Goal: Transaction & Acquisition: Purchase product/service

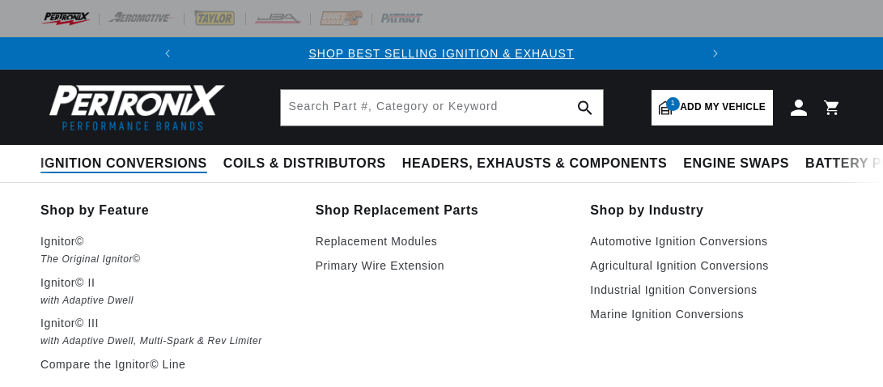
select select "1967"
select select "Pontiac"
select select "Firebird"
select select "400cid-6.6L"
click at [207, 172] on span "Ignition Conversions" at bounding box center [123, 163] width 167 height 17
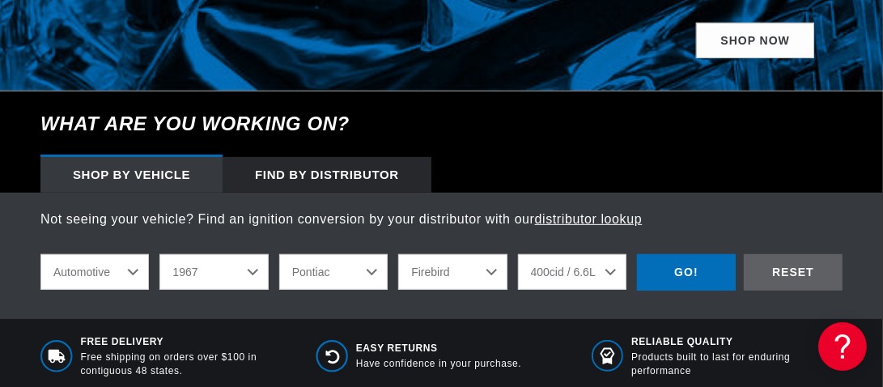
scroll to position [0, 7]
click at [166, 193] on div "Shop by vehicle" at bounding box center [131, 175] width 182 height 36
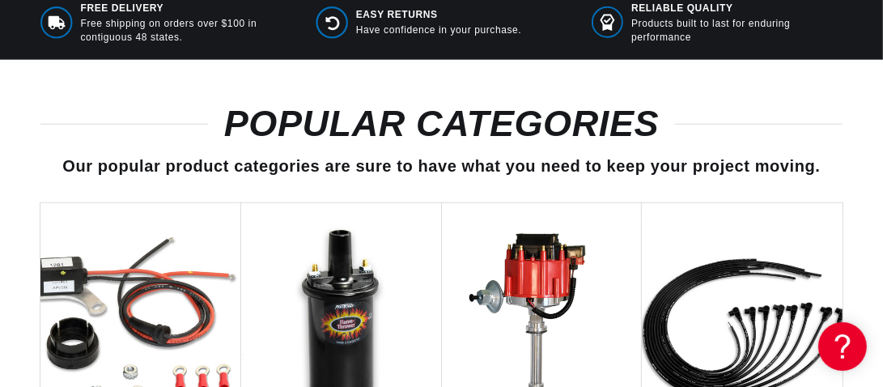
scroll to position [829, 0]
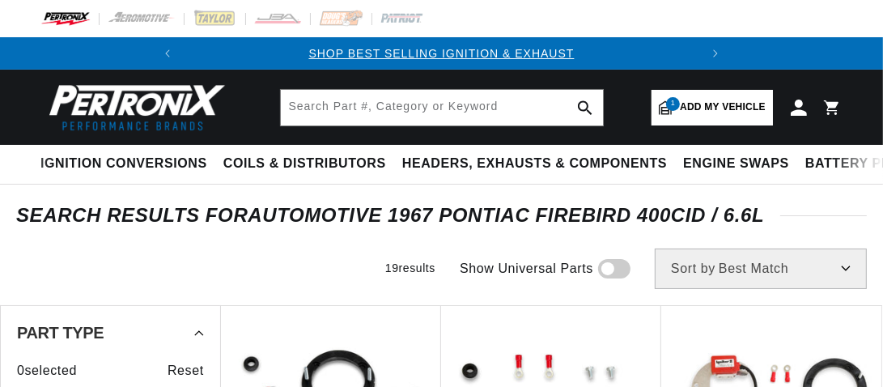
click at [871, 223] on div "SEARCH RESULTS FOR Automotive 1967 Pontiac Firebird 400cid / 6.6L" at bounding box center [441, 215] width 883 height 16
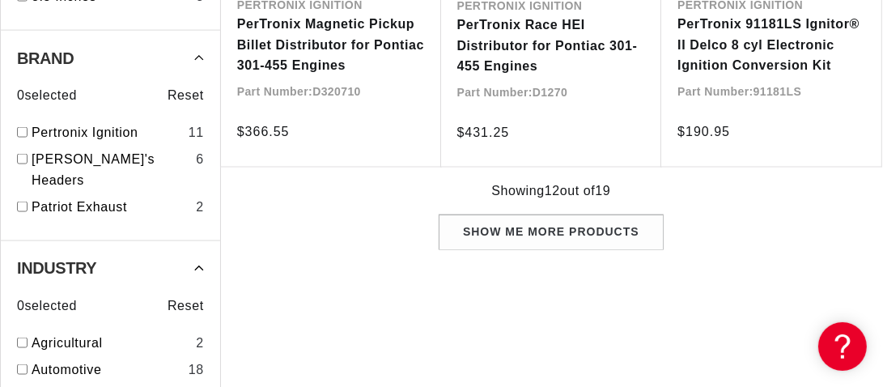
scroll to position [1735, 0]
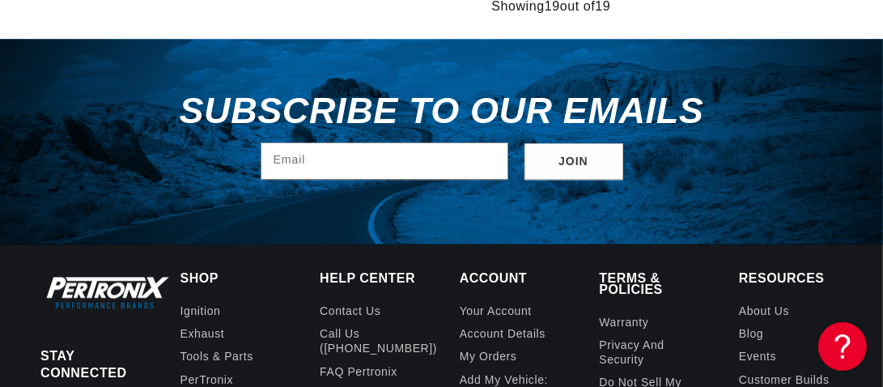
scroll to position [3211, 0]
